Goal: Task Accomplishment & Management: Manage account settings

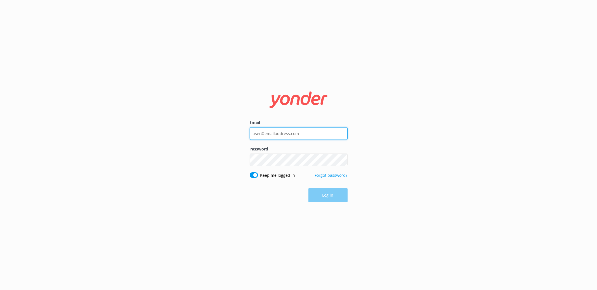
type input "[EMAIL_ADDRESS][DOMAIN_NAME]"
drag, startPoint x: 387, startPoint y: 187, endPoint x: 335, endPoint y: 196, distance: 52.3
click at [386, 187] on div "Email [EMAIL_ADDRESS][DOMAIN_NAME] Password Show password Keep me logged in For…" at bounding box center [298, 145] width 597 height 290
click at [335, 196] on button "Log in" at bounding box center [327, 196] width 39 height 14
